Goal: Task Accomplishment & Management: Complete application form

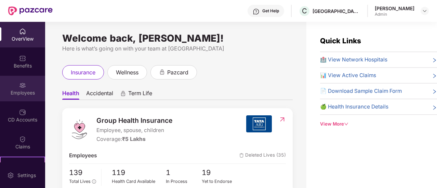
click at [27, 93] on div "Employees" at bounding box center [22, 93] width 45 height 7
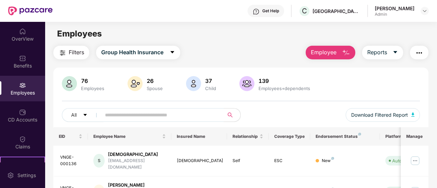
click at [347, 53] on img "button" at bounding box center [346, 53] width 8 height 8
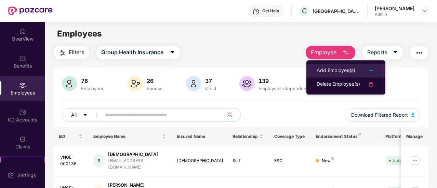
click at [327, 69] on div "Add Employee(s)" at bounding box center [336, 71] width 39 height 8
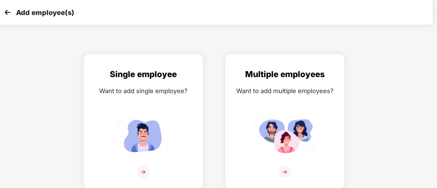
scroll to position [5, 5]
click at [289, 171] on img at bounding box center [284, 172] width 12 height 12
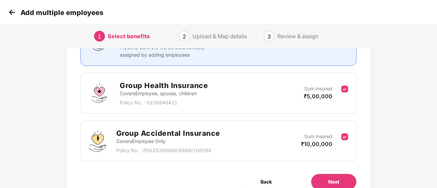
scroll to position [112, 1]
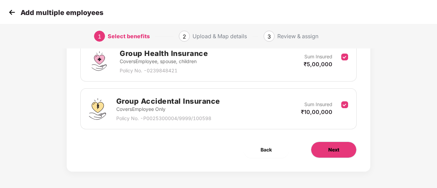
click at [326, 144] on button "Next" at bounding box center [334, 150] width 46 height 16
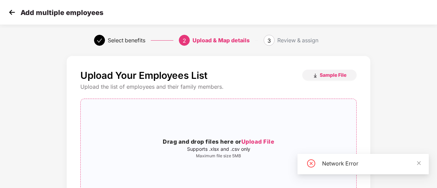
click at [252, 138] on h3 "Drag and drop files here or Upload File" at bounding box center [219, 142] width 276 height 9
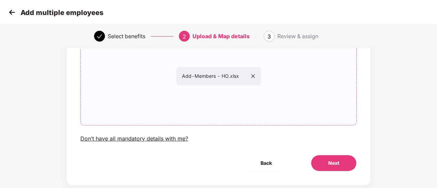
scroll to position [79, 1]
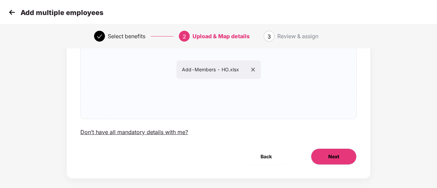
click at [332, 156] on span "Next" at bounding box center [333, 157] width 11 height 8
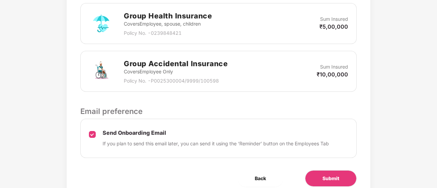
scroll to position [247, 0]
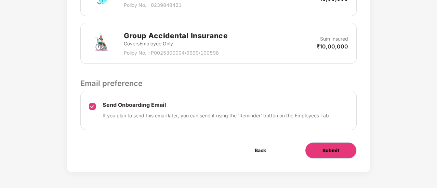
click at [334, 154] on button "Submit" at bounding box center [331, 151] width 52 height 16
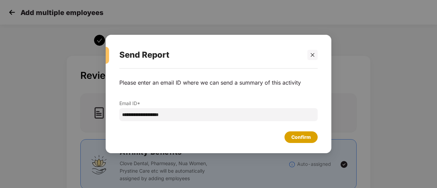
click at [307, 136] on div "Confirm" at bounding box center [300, 138] width 19 height 8
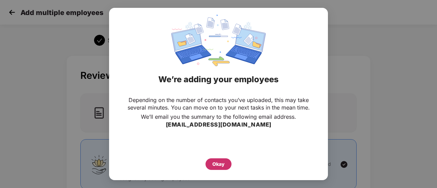
click at [220, 162] on div "Okay" at bounding box center [218, 165] width 12 height 8
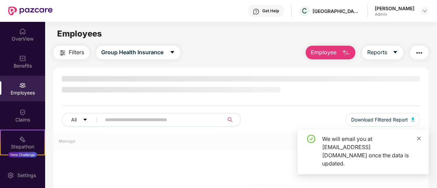
click at [417, 141] on icon "close" at bounding box center [419, 138] width 5 height 5
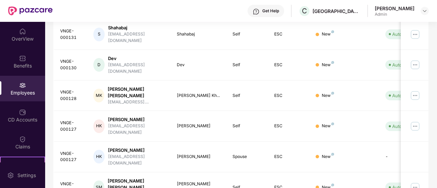
scroll to position [219, 0]
click at [415, 121] on img at bounding box center [415, 126] width 11 height 11
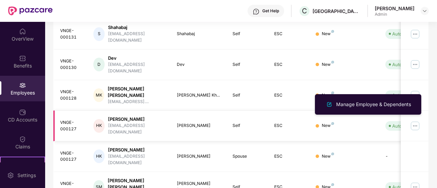
scroll to position [0, 0]
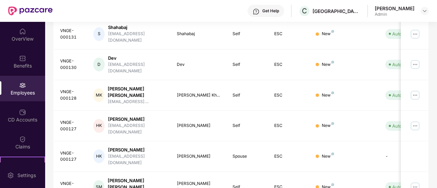
click at [15, 84] on div "Employees" at bounding box center [22, 89] width 45 height 26
click at [47, 86] on div "Filters Group Health Insurance Employee Reports 76 Employees 26 Spouse 37 Child…" at bounding box center [241, 43] width 392 height 432
click at [20, 87] on img at bounding box center [22, 85] width 7 height 7
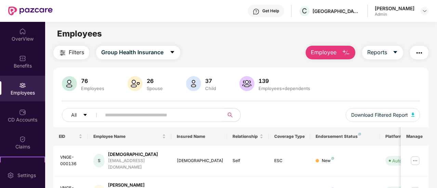
click at [346, 54] on img "button" at bounding box center [346, 53] width 8 height 8
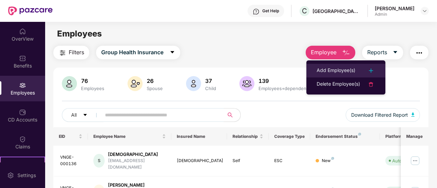
click at [352, 71] on div "Add Employee(s)" at bounding box center [336, 71] width 39 height 8
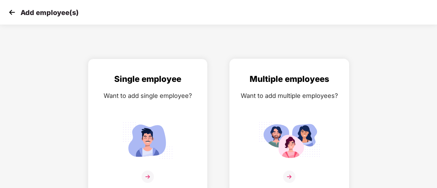
click at [292, 177] on img at bounding box center [289, 177] width 12 height 12
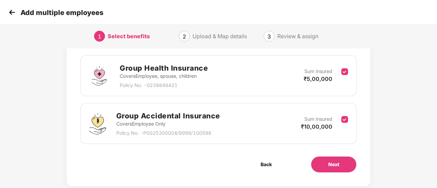
scroll to position [112, 0]
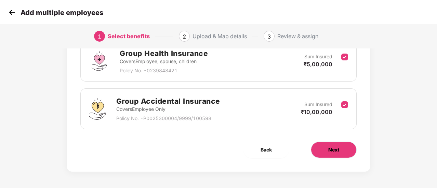
click at [339, 145] on button "Next" at bounding box center [334, 150] width 46 height 16
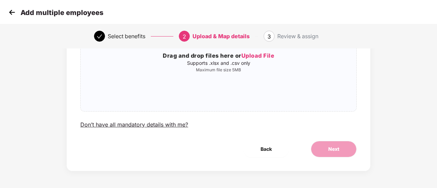
scroll to position [0, 0]
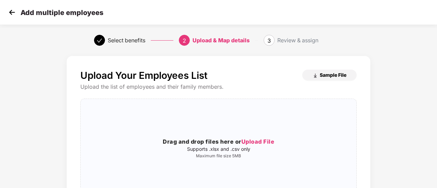
click at [332, 77] on span "Sample File" at bounding box center [333, 75] width 27 height 6
click at [323, 75] on span "Sample File" at bounding box center [333, 75] width 27 height 6
click at [257, 142] on span "Upload File" at bounding box center [257, 142] width 33 height 7
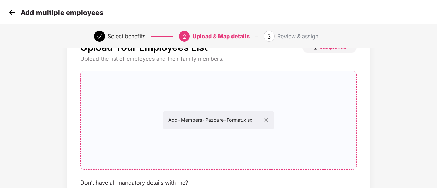
scroll to position [86, 0]
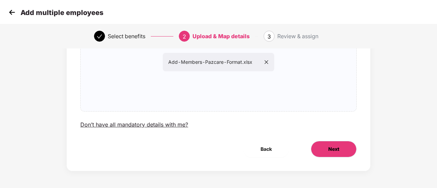
click at [346, 150] on button "Next" at bounding box center [334, 149] width 46 height 16
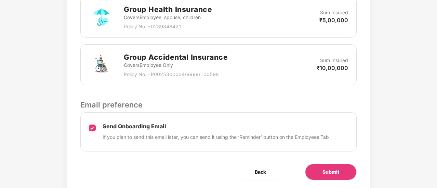
scroll to position [226, 0]
click at [339, 168] on span "Submit" at bounding box center [331, 172] width 17 height 8
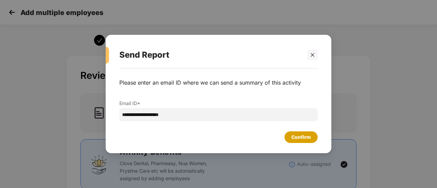
click at [298, 137] on div "Confirm" at bounding box center [300, 138] width 19 height 8
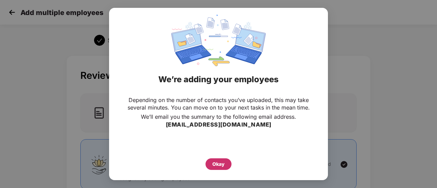
click at [218, 161] on div "Okay" at bounding box center [218, 165] width 12 height 8
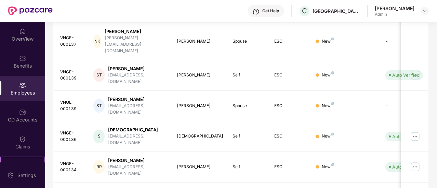
scroll to position [230, 0]
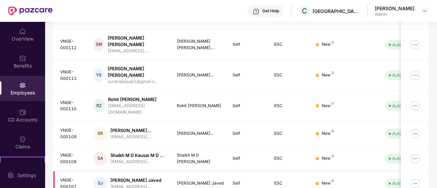
scroll to position [242, 0]
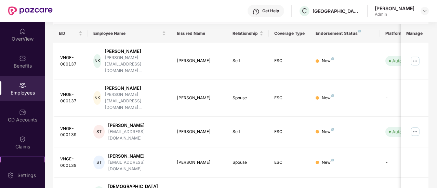
scroll to position [120, 0]
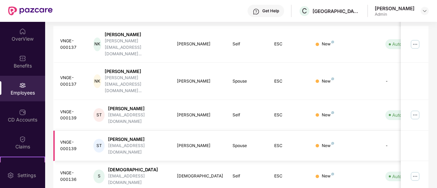
click at [187, 143] on div "[PERSON_NAME]" at bounding box center [199, 146] width 45 height 6
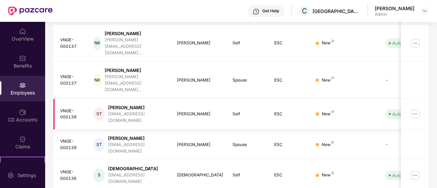
click at [132, 105] on div "[PERSON_NAME]" at bounding box center [137, 108] width 58 height 6
click at [412, 109] on img at bounding box center [415, 114] width 11 height 11
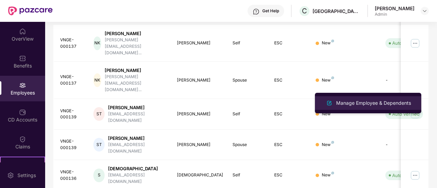
click at [373, 104] on div "Manage Employee & Dependents" at bounding box center [374, 104] width 78 height 8
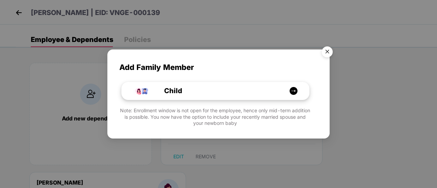
click at [298, 90] on div "Child" at bounding box center [215, 91] width 187 height 18
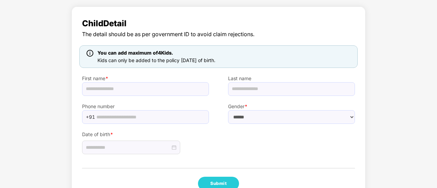
scroll to position [49, 0]
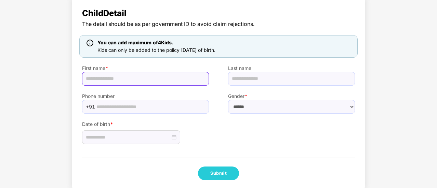
click at [161, 80] on input "text" at bounding box center [145, 79] width 127 height 14
type input "*****"
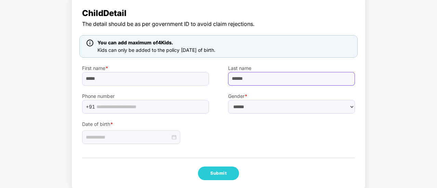
type input "******"
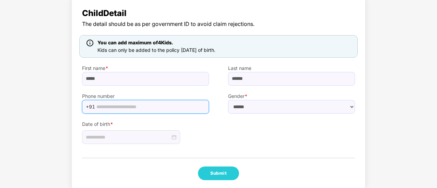
click at [137, 103] on input "text" at bounding box center [150, 107] width 108 height 10
paste input "**********"
type input "**********"
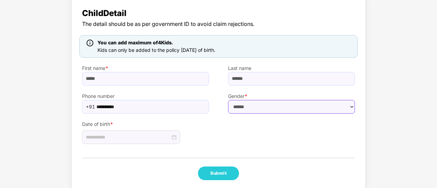
select select "****"
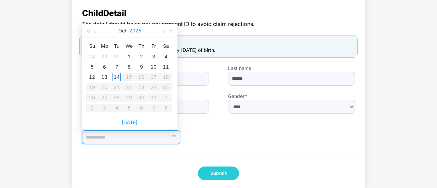
click at [135, 31] on button "2025" at bounding box center [135, 31] width 12 height 14
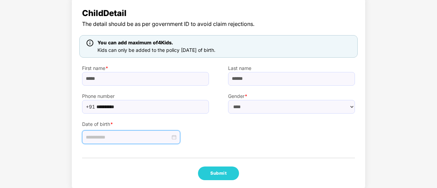
click at [116, 131] on div at bounding box center [131, 138] width 98 height 14
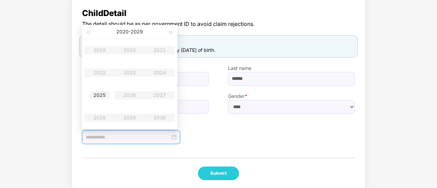
type input "**********"
click at [102, 95] on div "2025" at bounding box center [99, 95] width 21 height 8
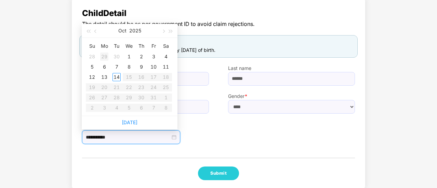
type input "**********"
click at [97, 32] on button "button" at bounding box center [96, 31] width 8 height 14
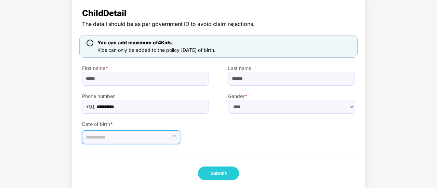
click at [124, 146] on div "**********" at bounding box center [218, 93] width 294 height 195
click at [136, 138] on input at bounding box center [128, 138] width 84 height 8
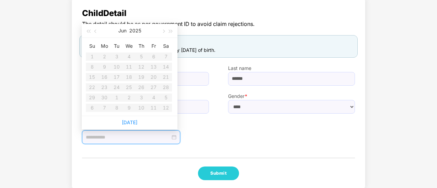
click at [129, 87] on table "Su Mo Tu We Th Fr Sa 1 2 3 4 5 6 7 8 9 10 11 12 13 14 15 16 17 18 19 20 21 22 2…" at bounding box center [129, 77] width 86 height 73
click at [197, 125] on label "Date of birth *" at bounding box center [145, 125] width 127 height 8
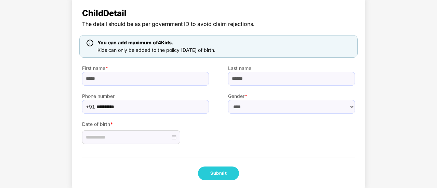
click at [195, 141] on div "Date of birth *" at bounding box center [146, 129] width 146 height 31
click at [176, 139] on div at bounding box center [131, 138] width 98 height 14
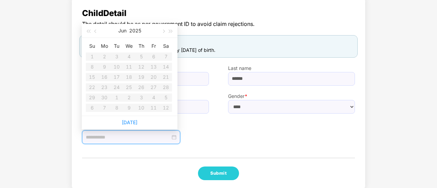
click at [122, 79] on table "Su Mo Tu We Th Fr Sa 1 2 3 4 5 6 7 8 9 10 11 12 13 14 15 16 17 18 19 20 21 22 2…" at bounding box center [129, 77] width 86 height 73
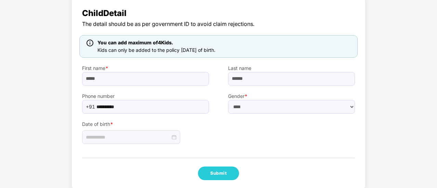
click at [221, 136] on div "Date of birth *" at bounding box center [219, 129] width 292 height 31
click at [220, 175] on button "Submit" at bounding box center [218, 174] width 41 height 14
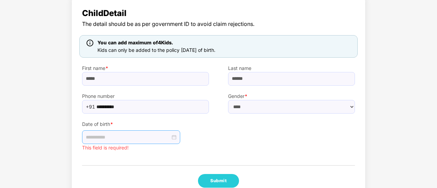
click at [150, 137] on input at bounding box center [128, 138] width 84 height 8
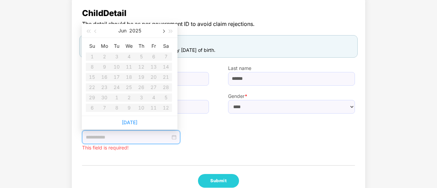
click at [166, 34] on button "button" at bounding box center [163, 31] width 8 height 14
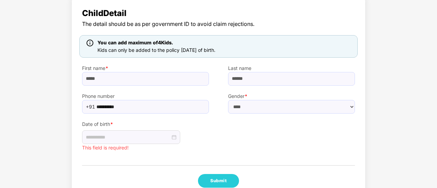
click at [48, 50] on div "**********" at bounding box center [218, 99] width 437 height 213
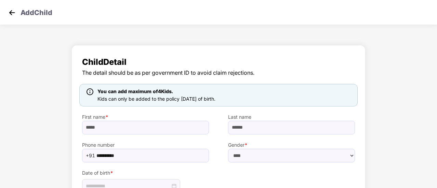
click at [12, 10] on img at bounding box center [12, 13] width 10 height 10
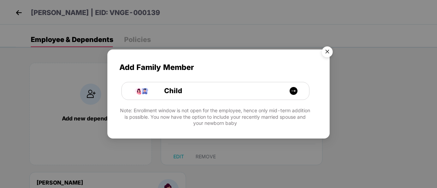
click at [329, 50] on img "Close" at bounding box center [327, 52] width 19 height 19
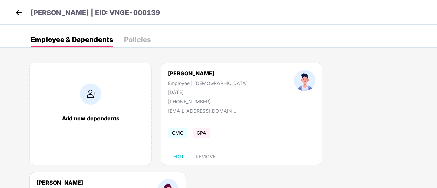
scroll to position [3, 0]
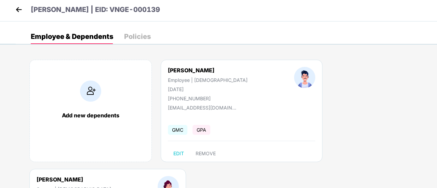
click at [97, 94] on img at bounding box center [90, 91] width 21 height 21
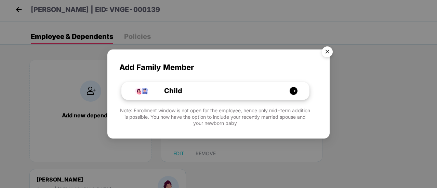
click at [189, 91] on div "Child" at bounding box center [219, 91] width 141 height 11
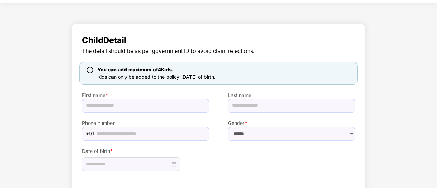
scroll to position [22, 0]
click at [134, 105] on input "text" at bounding box center [145, 106] width 127 height 14
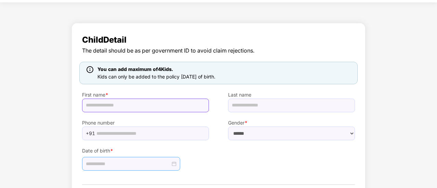
type input "*****"
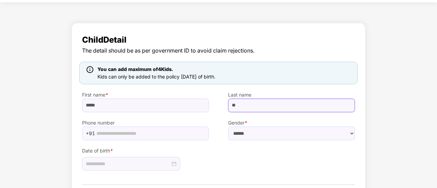
type input "******"
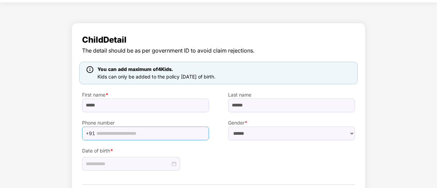
click at [155, 135] on input "text" at bounding box center [150, 134] width 108 height 10
paste input "**********"
type input "**********"
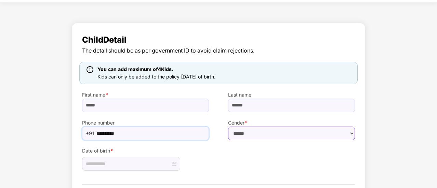
click at [252, 131] on select "****** **** ******" at bounding box center [291, 134] width 127 height 14
select select "****"
click at [228, 127] on select "****** **** ******" at bounding box center [291, 134] width 127 height 14
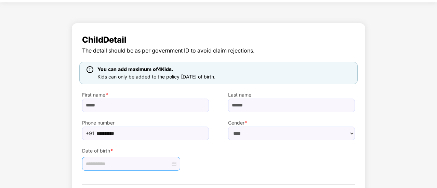
click at [175, 163] on div at bounding box center [131, 164] width 91 height 8
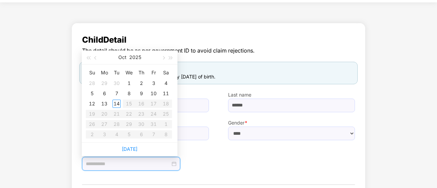
type input "**********"
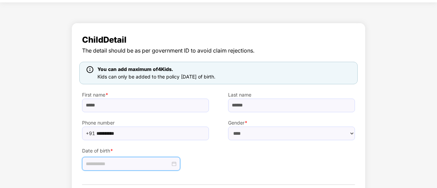
scroll to position [0, 0]
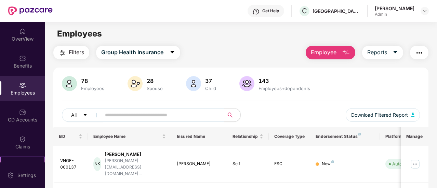
click at [169, 113] on input "text" at bounding box center [160, 115] width 110 height 10
paste input "**********"
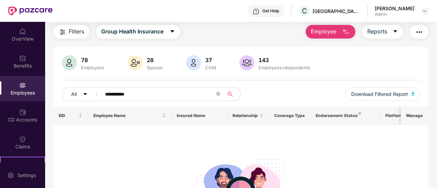
scroll to position [1, 0]
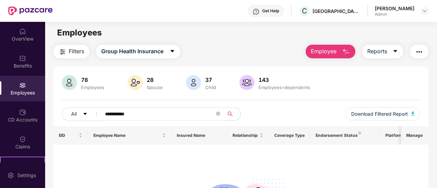
type input "**********"
click at [350, 54] on img "button" at bounding box center [346, 52] width 8 height 8
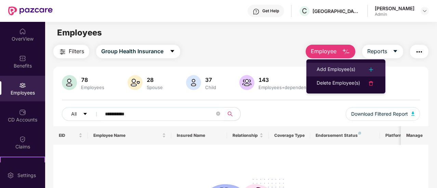
click at [349, 69] on div "Add Employee(s)" at bounding box center [336, 70] width 39 height 8
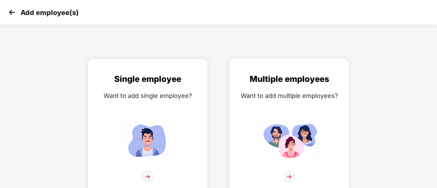
click at [295, 175] on img at bounding box center [289, 177] width 12 height 12
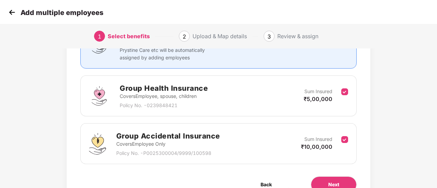
scroll to position [77, 0]
click at [327, 180] on button "Next" at bounding box center [334, 184] width 46 height 16
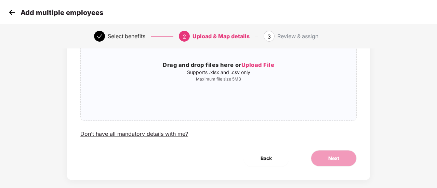
scroll to position [0, 0]
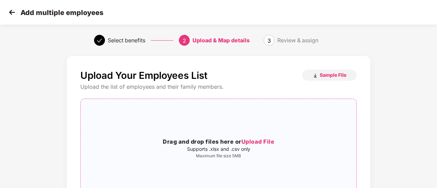
click at [263, 139] on span "Upload File" at bounding box center [257, 142] width 33 height 7
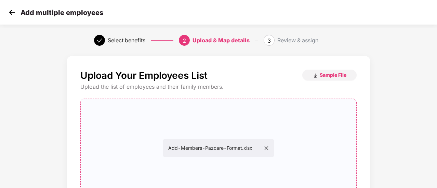
scroll to position [86, 0]
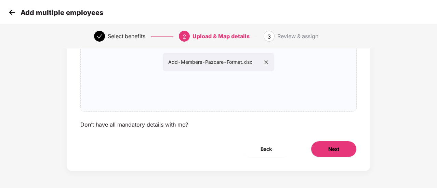
click at [334, 154] on button "Next" at bounding box center [334, 149] width 46 height 16
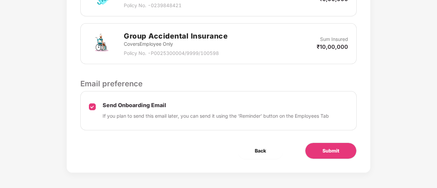
scroll to position [247, 0]
click at [333, 150] on span "Submit" at bounding box center [331, 151] width 17 height 8
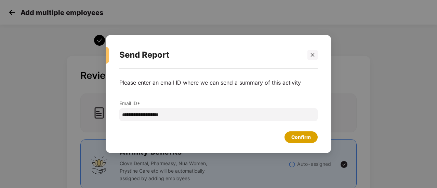
click at [301, 134] on div "Confirm" at bounding box center [300, 138] width 19 height 8
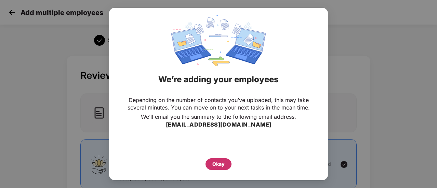
click at [220, 161] on div "Okay" at bounding box center [218, 165] width 12 height 8
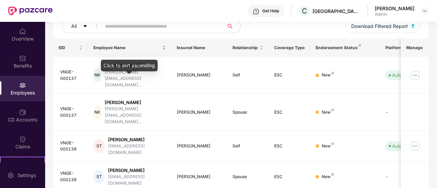
scroll to position [92, 0]
